Goal: Submit feedback/report problem: Submit feedback/report problem

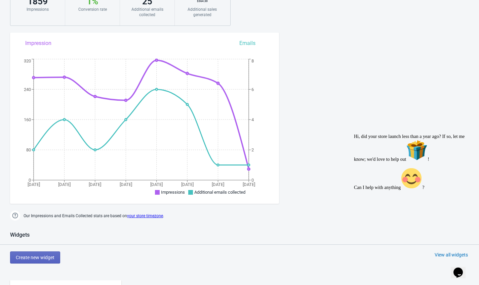
scroll to position [109, 0]
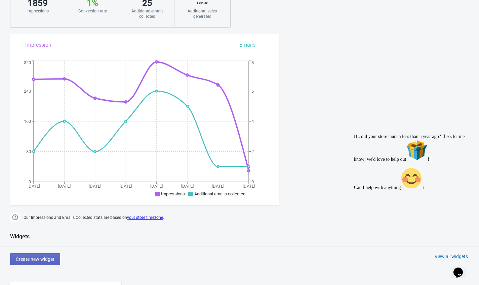
click at [376, 118] on div "Dashboard Billing details Partners Suggestions Dashboard Billing details Partne…" at bounding box center [239, 274] width 479 height 753
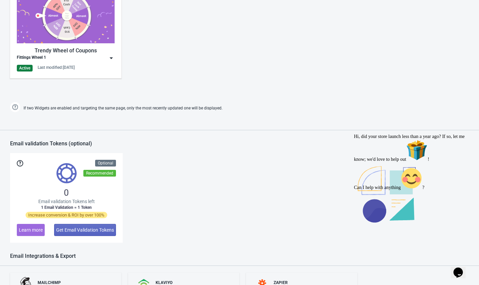
scroll to position [475, 0]
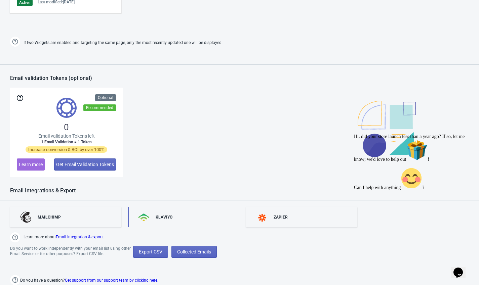
click at [173, 220] on div "KLAVIYO" at bounding box center [183, 217] width 111 height 20
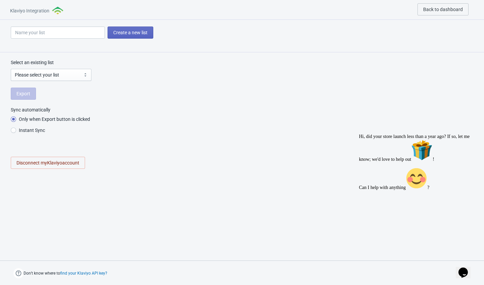
radio input "true"
select select "UmD59h"
click at [26, 95] on span "Export" at bounding box center [23, 93] width 14 height 5
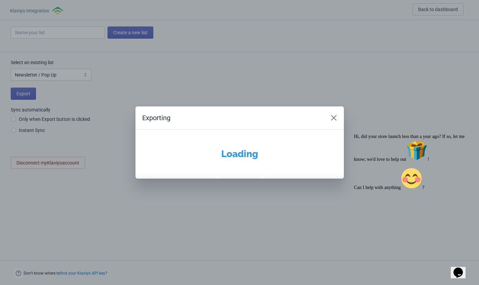
radio input "true"
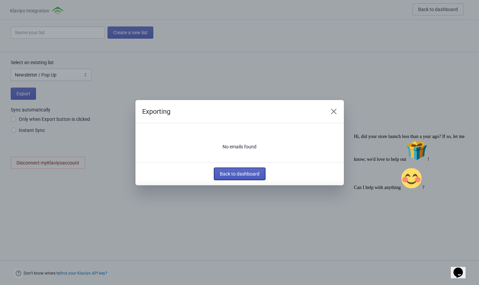
click at [228, 173] on span "Back to dashboard" at bounding box center [240, 173] width 40 height 5
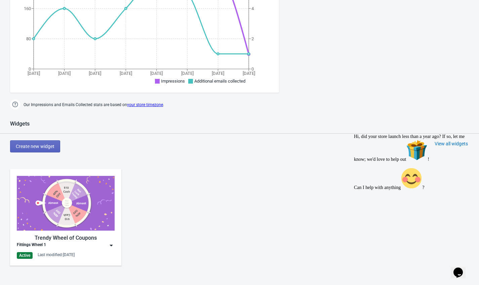
scroll to position [221, 0]
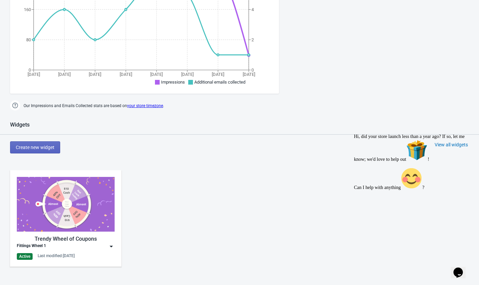
drag, startPoint x: 439, startPoint y: 235, endPoint x: 435, endPoint y: 289, distance: 53.9
click at [422, 190] on div "Can I help with anything ?" at bounding box center [414, 179] width 121 height 23
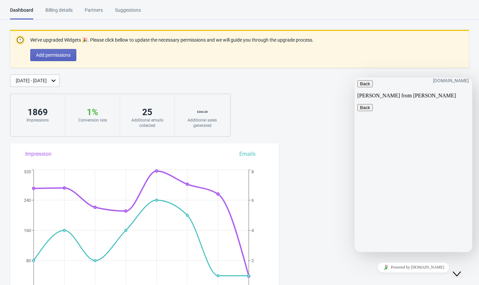
click at [422, 250] on div "Close Chat This icon closes the chat window." at bounding box center [456, 274] width 8 height 8
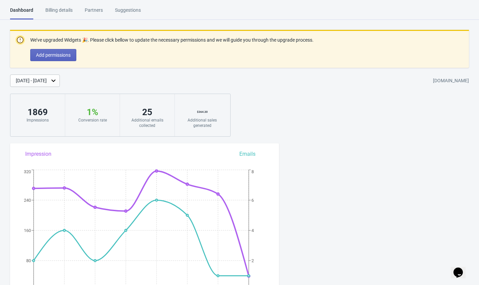
click at [422, 250] on div "Opens Chat This icon Opens the chat window." at bounding box center [457, 272] width 11 height 11
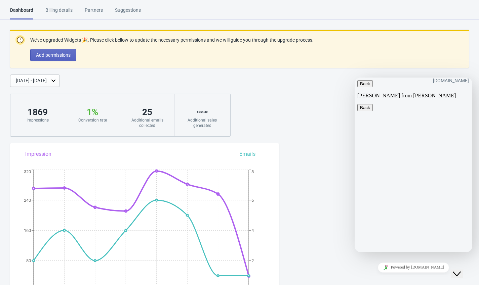
click at [407, 250] on link "Powered by [DOMAIN_NAME]" at bounding box center [413, 268] width 72 height 10
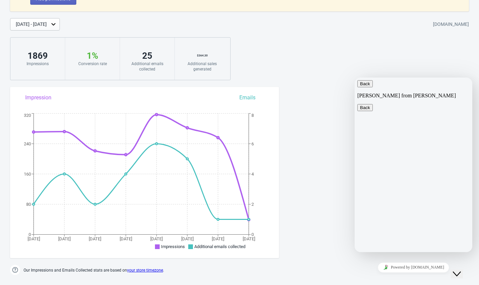
scroll to position [57, 0]
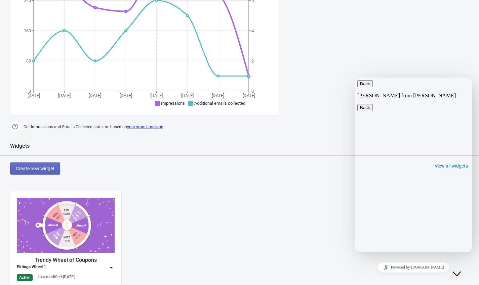
scroll to position [0, 0]
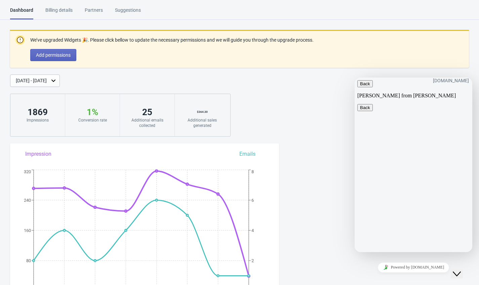
click at [422, 250] on div "Close Chat This icon closes the chat window." at bounding box center [456, 274] width 8 height 8
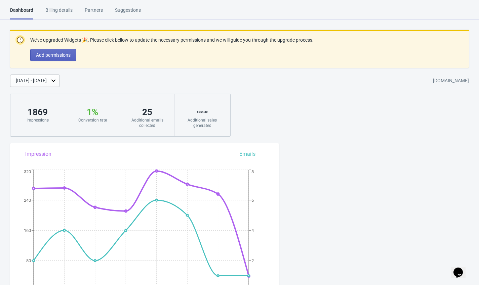
click at [422, 250] on div "Opens Chat This icon Opens the chat window." at bounding box center [457, 272] width 11 height 11
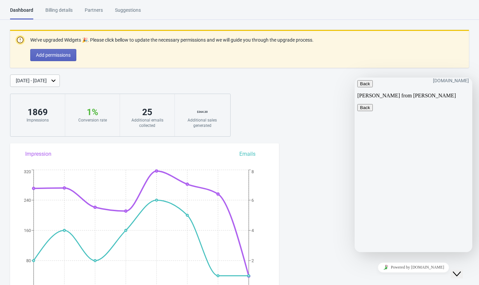
click at [363, 87] on button "Back" at bounding box center [364, 83] width 15 height 7
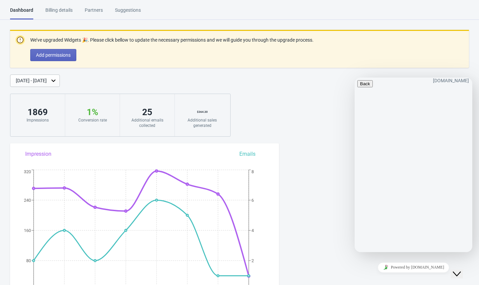
type input "[PERSON_NAME]"
type input "[EMAIL_ADDRESS][DOMAIN_NAME]"
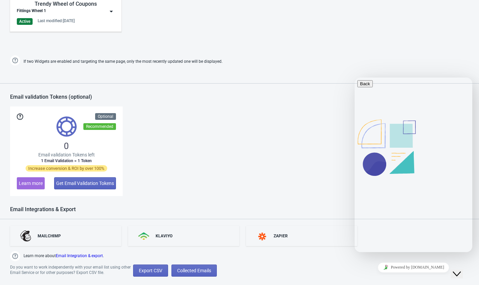
scroll to position [475, 0]
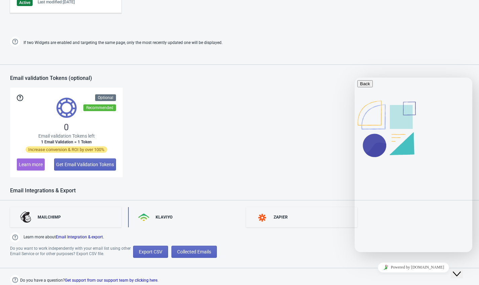
type textarea "Good morning, I am trying to export"
click at [179, 218] on div "KLAVIYO" at bounding box center [183, 217] width 111 height 20
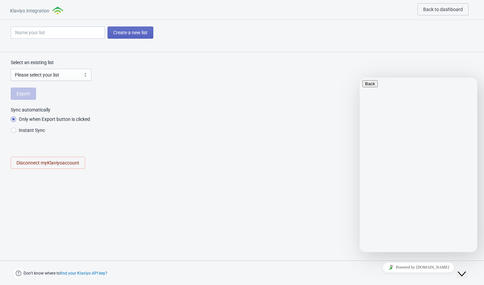
select select "UmD59h"
radio input "true"
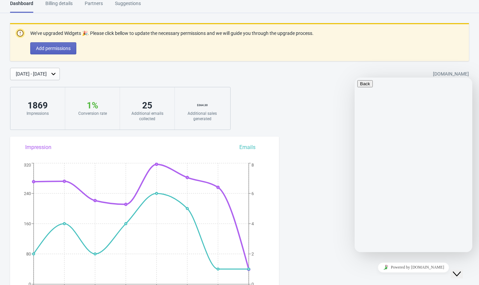
scroll to position [17, 0]
type textarea "Good morning, I am trying to export my contacts from "newsletter/ pop up" list,…"
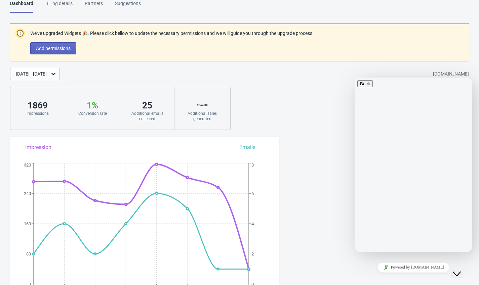
paste input "[DOMAIN_NAME]"
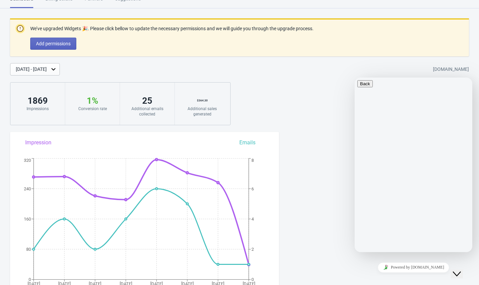
scroll to position [0, 0]
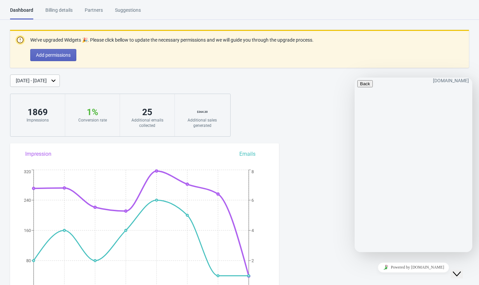
type input "[DOMAIN_NAME]"
